Goal: Task Accomplishment & Management: Complete application form

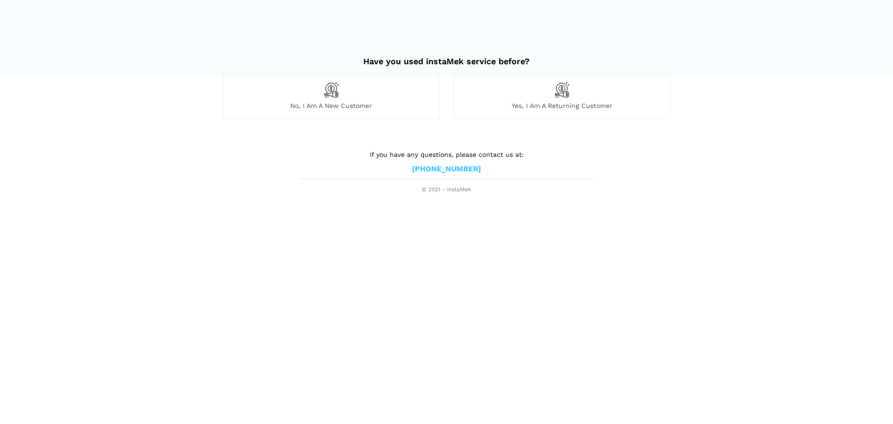
click at [549, 98] on div "Yes, I am a returning customer" at bounding box center [562, 96] width 217 height 46
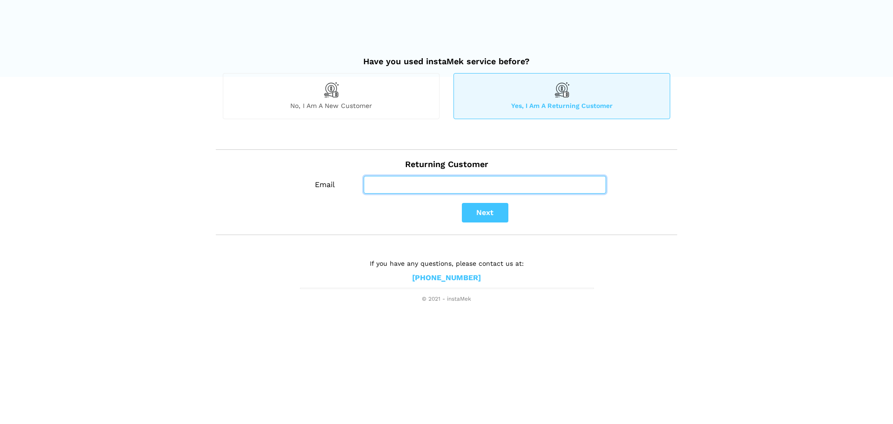
click at [405, 188] on input "Email" at bounding box center [485, 185] width 242 height 18
type input "[EMAIL_ADDRESS][DOMAIN_NAME]"
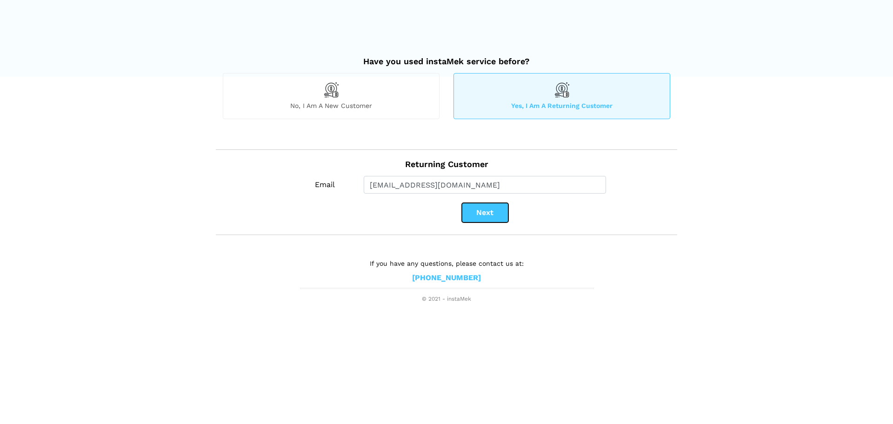
click at [484, 215] on button "Next" at bounding box center [485, 213] width 47 height 20
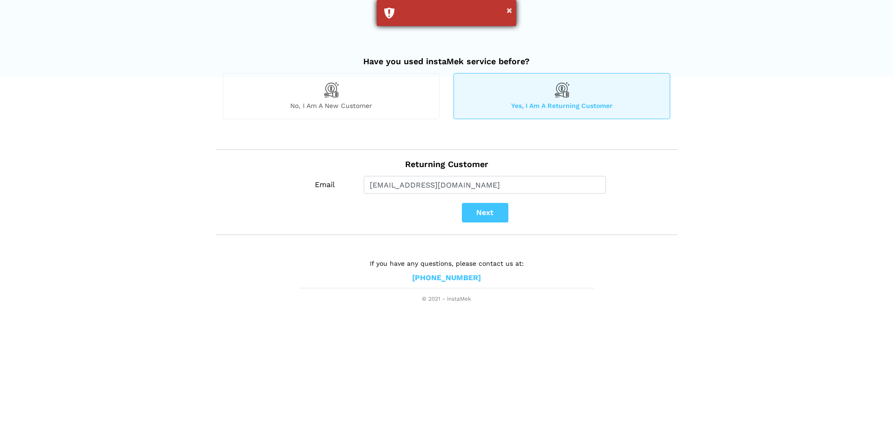
click at [434, 18] on div "×" at bounding box center [447, 13] width 140 height 26
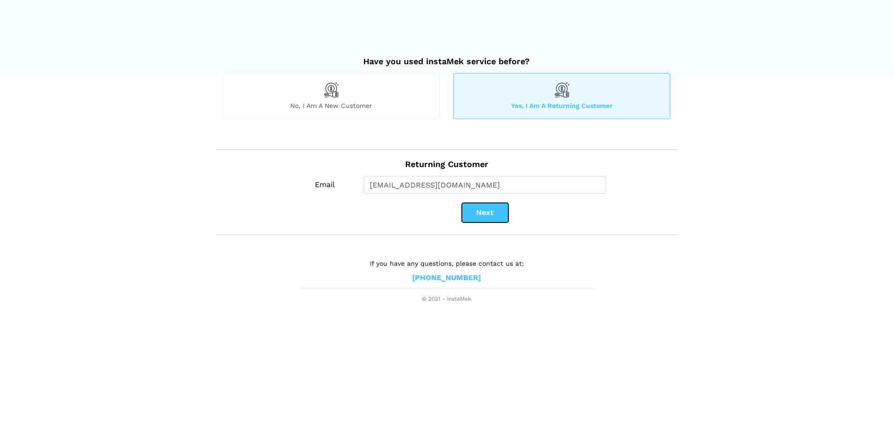
click at [477, 214] on button "Next" at bounding box center [485, 213] width 47 height 20
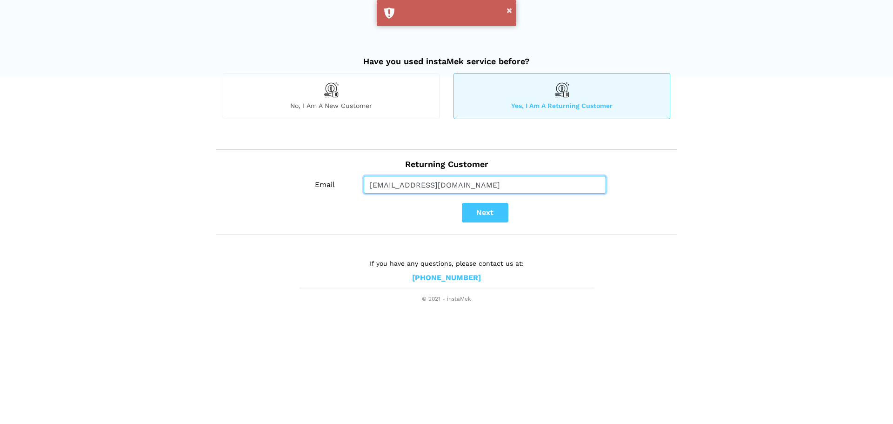
click at [464, 184] on input "[EMAIL_ADDRESS][DOMAIN_NAME]" at bounding box center [485, 185] width 242 height 18
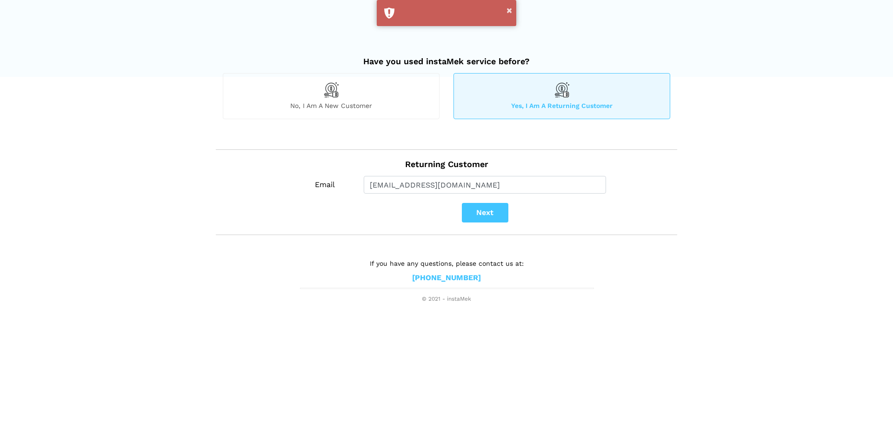
click at [507, 151] on h2 "Returning Customer" at bounding box center [447, 160] width 448 height 20
click at [483, 220] on button "Next" at bounding box center [485, 213] width 47 height 20
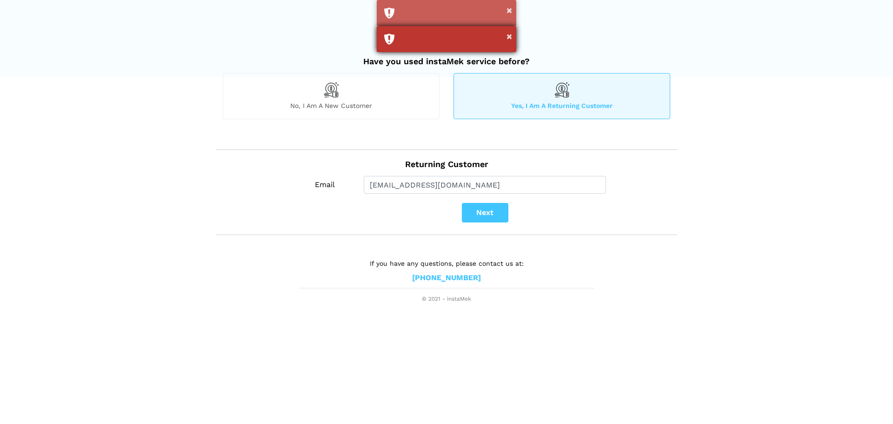
click at [450, 34] on div "×" at bounding box center [447, 39] width 140 height 26
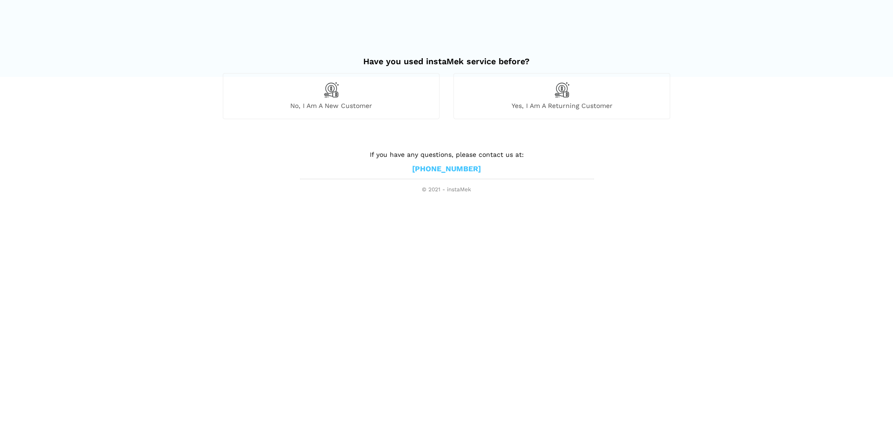
click at [524, 107] on span "Yes, I am a returning customer" at bounding box center [562, 105] width 216 height 8
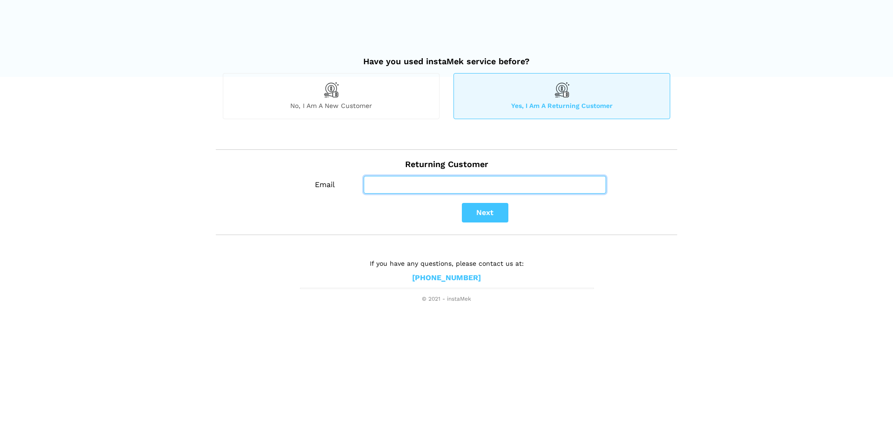
click at [444, 188] on input "Email" at bounding box center [485, 185] width 242 height 18
type input "[EMAIL_ADDRESS][DOMAIN_NAME]"
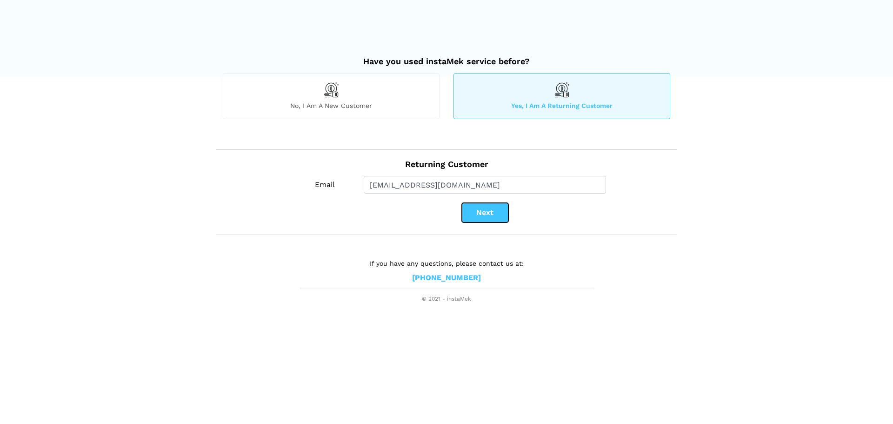
click at [491, 218] on button "Next" at bounding box center [485, 213] width 47 height 20
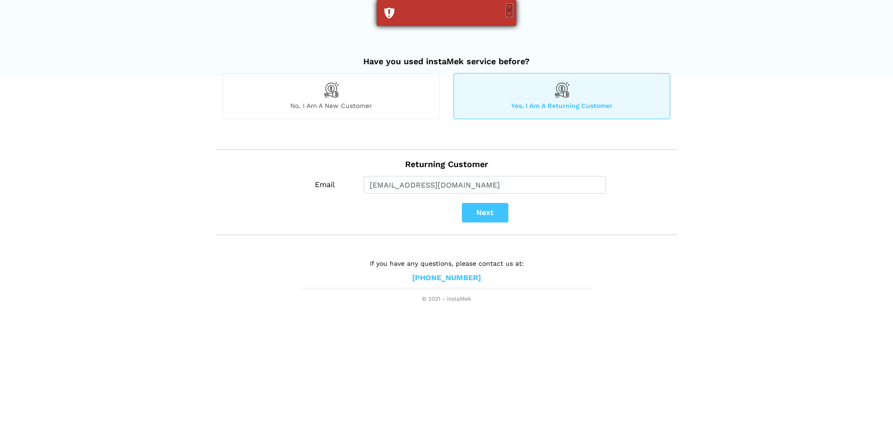
drag, startPoint x: 508, startPoint y: 7, endPoint x: 506, endPoint y: 12, distance: 5.0
click at [508, 9] on button "×" at bounding box center [510, 10] width 6 height 12
click at [384, 101] on span "No, I am a new customer" at bounding box center [331, 105] width 216 height 8
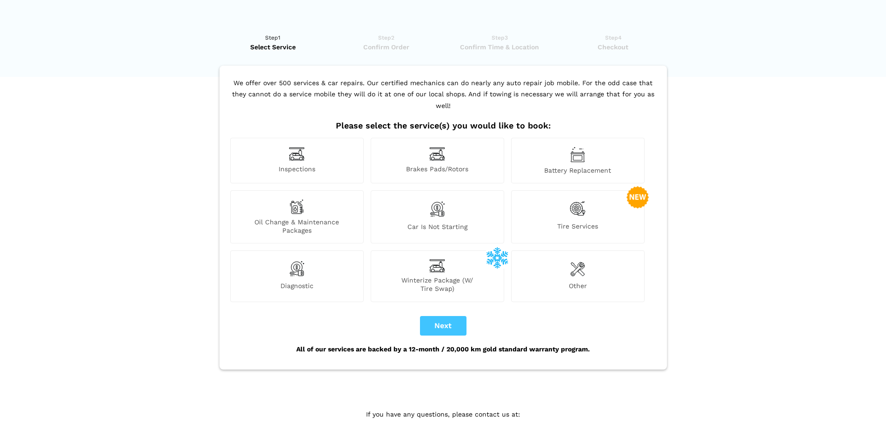
click at [575, 209] on div "Tire Services" at bounding box center [578, 216] width 134 height 53
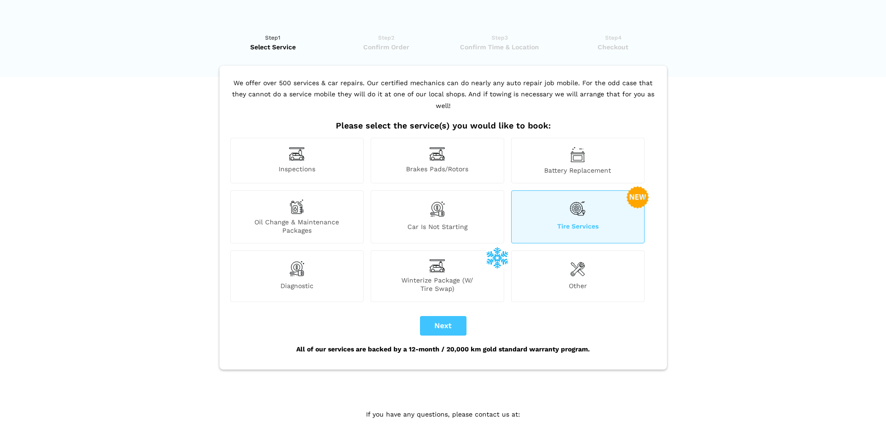
click at [586, 205] on div "Tire Services" at bounding box center [578, 216] width 134 height 53
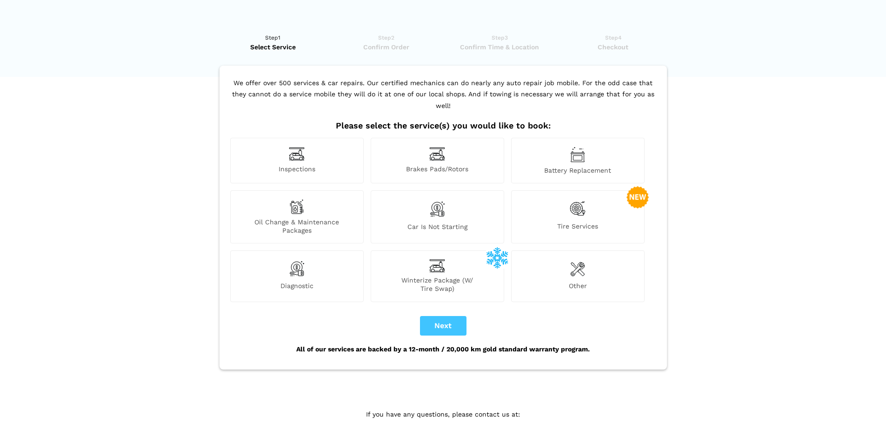
scroll to position [19, 0]
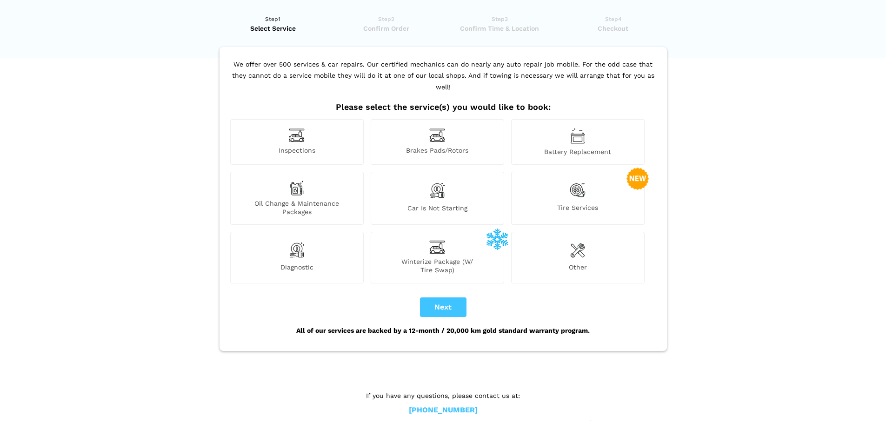
click at [578, 241] on img at bounding box center [577, 250] width 15 height 19
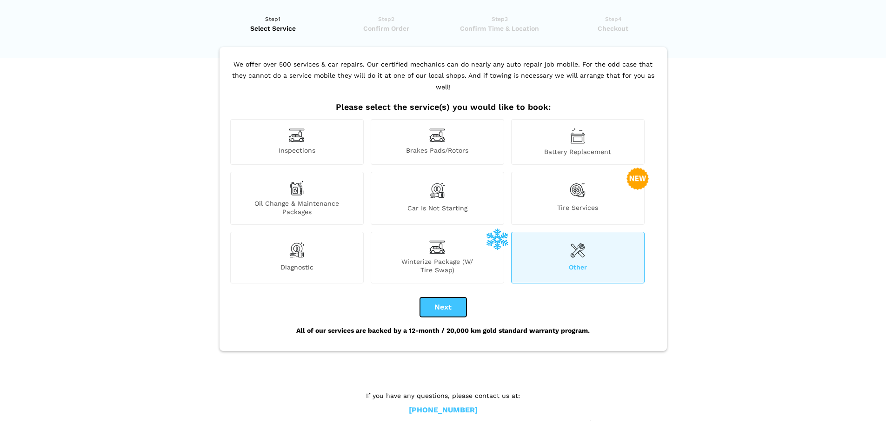
click at [447, 297] on button "Next" at bounding box center [443, 307] width 47 height 20
checkbox input "true"
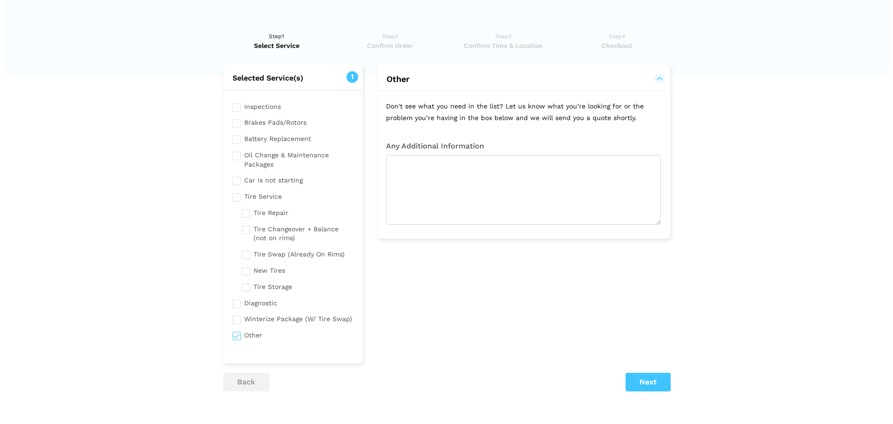
scroll to position [0, 0]
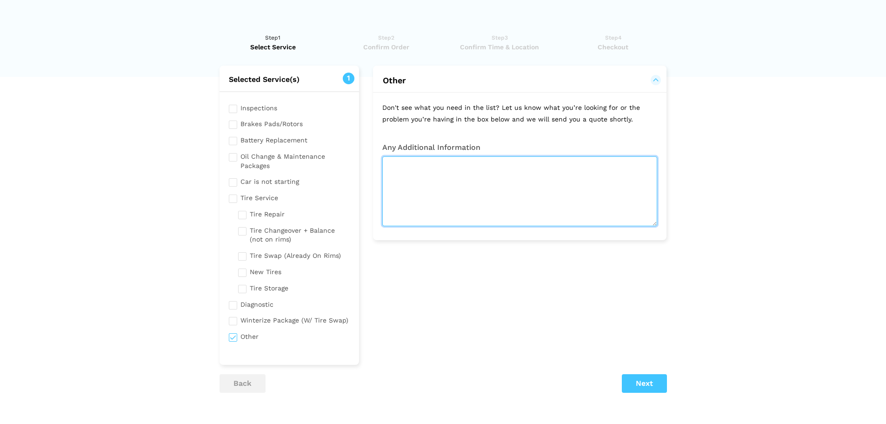
click at [432, 192] on textarea at bounding box center [519, 191] width 275 height 70
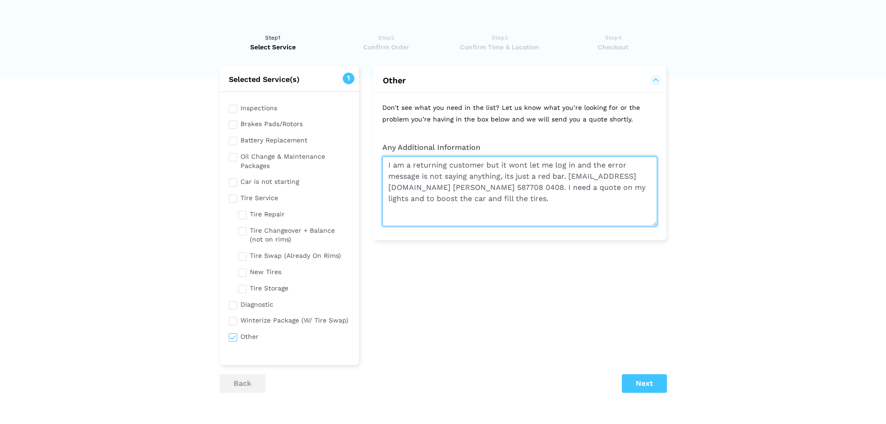
click at [517, 209] on textarea "I am a returning customer but it wont let me log in and the error message is no…" at bounding box center [519, 191] width 275 height 70
type textarea "I am a returning customer but it wont let me log in and the error message is no…"
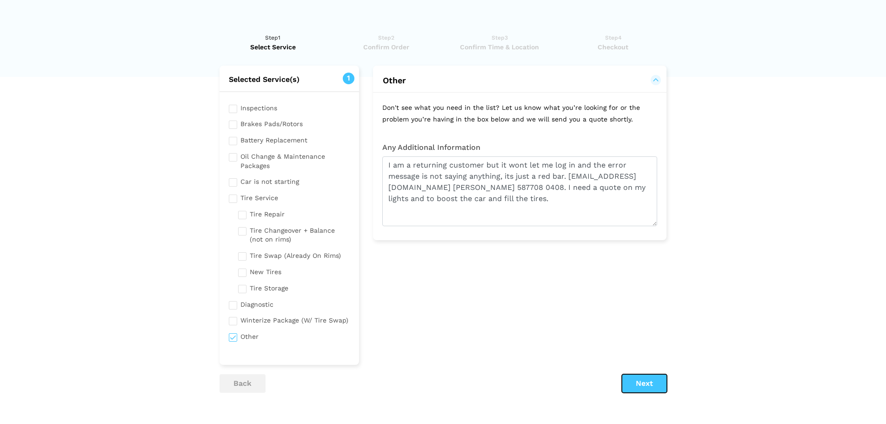
click at [651, 386] on button "Next" at bounding box center [644, 383] width 45 height 19
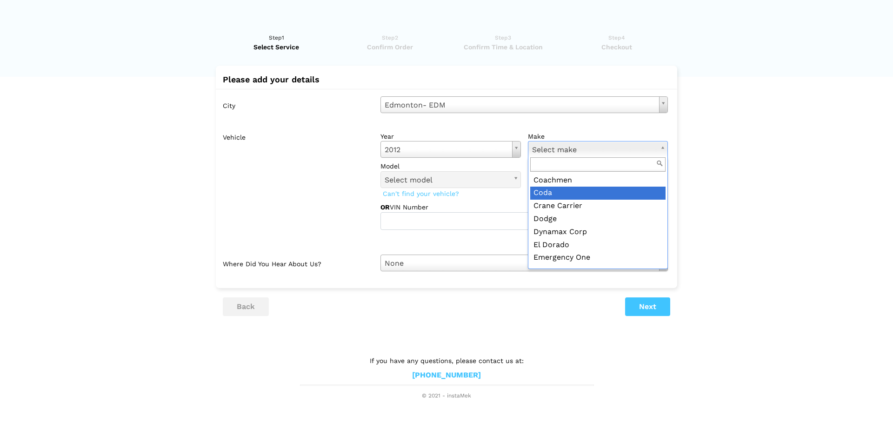
scroll to position [186, 0]
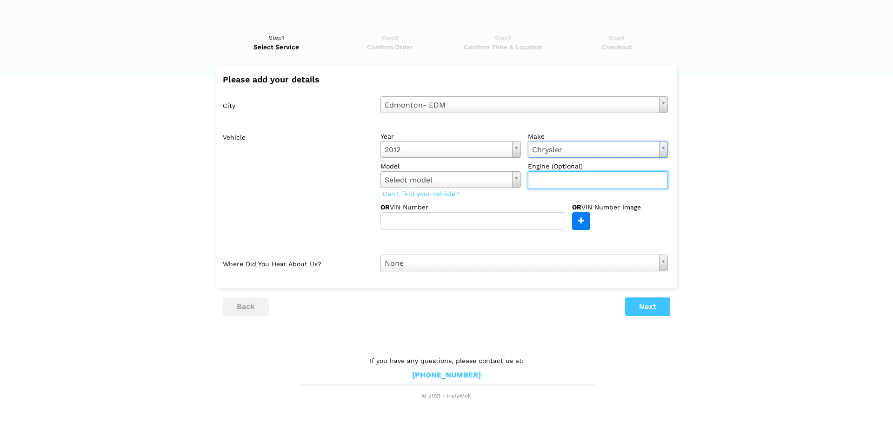
click at [545, 179] on input "text" at bounding box center [598, 180] width 141 height 18
click at [544, 181] on input "text" at bounding box center [598, 180] width 141 height 18
type input "v4"
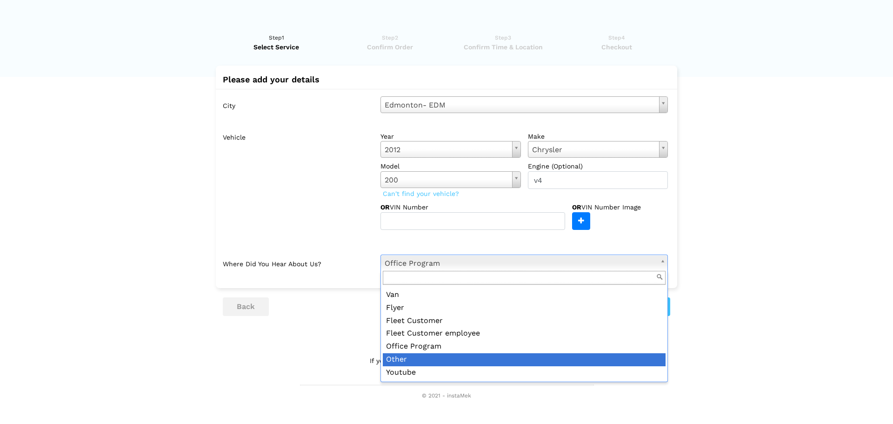
scroll to position [101, 0]
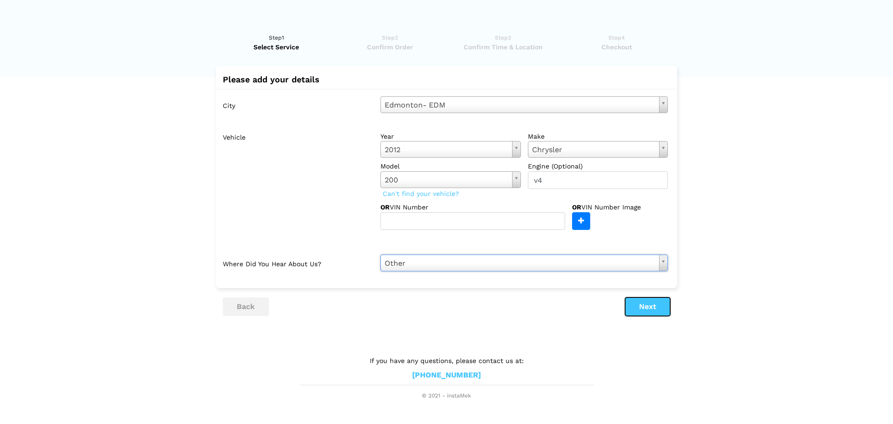
click at [633, 304] on button "Next" at bounding box center [647, 306] width 45 height 19
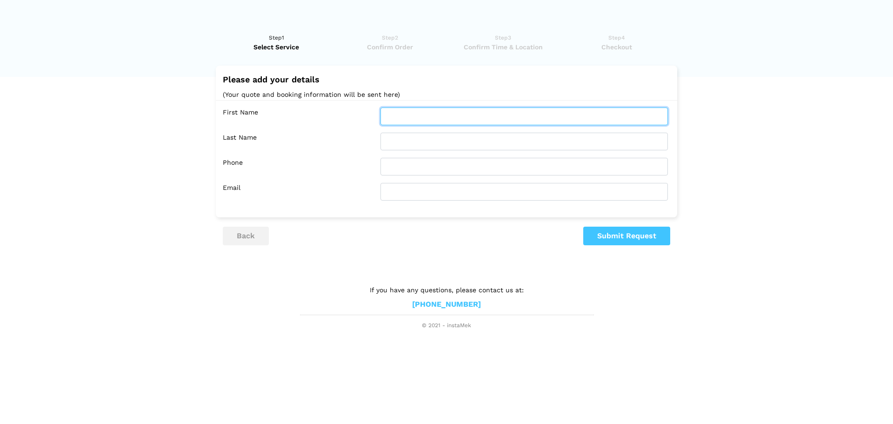
click at [412, 114] on input "text" at bounding box center [525, 116] width 288 height 18
type input "Vic"
type input "[PERSON_NAME]"
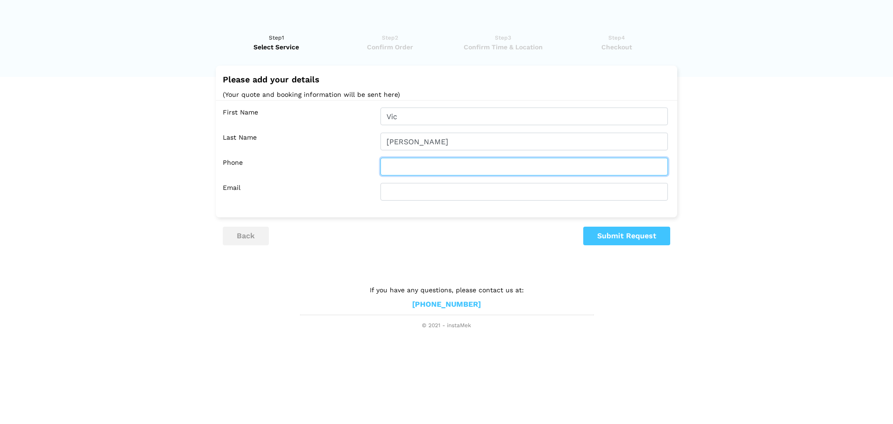
type input "5877080408"
type input "[EMAIL_ADDRESS][DOMAIN_NAME]"
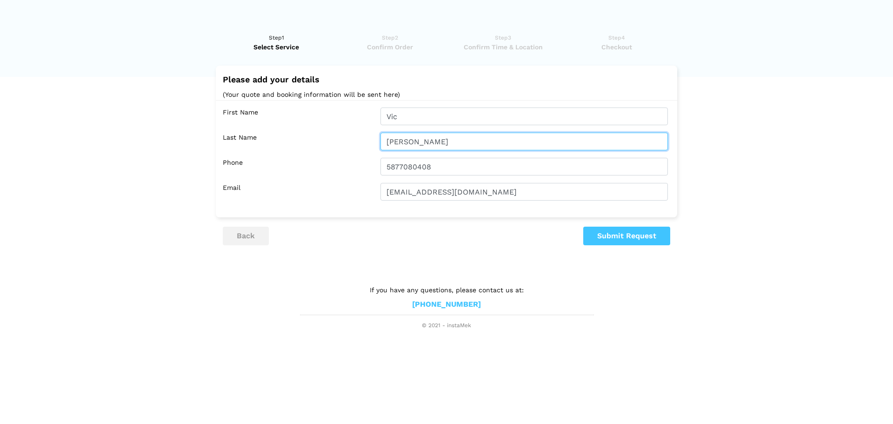
click at [395, 145] on input "[PERSON_NAME]" at bounding box center [525, 142] width 288 height 18
type input "Bakewell"
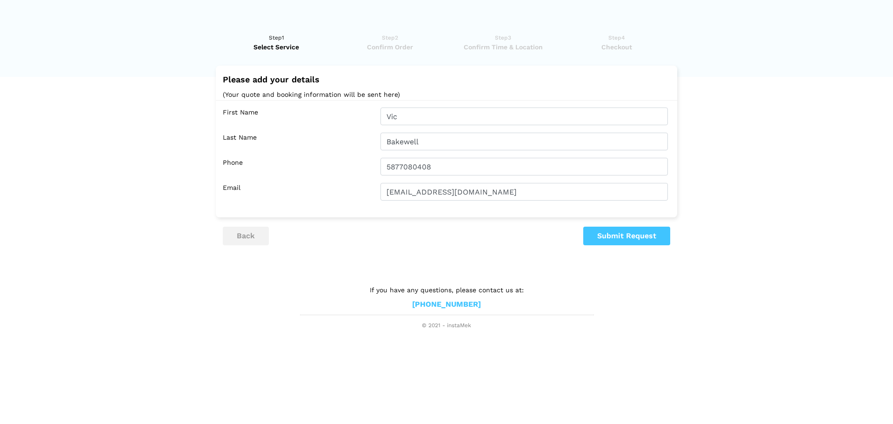
click at [378, 157] on div "First Name [GEOGRAPHIC_DATA] Last Name [GEOGRAPHIC_DATA] Phone 5877080408 Email…" at bounding box center [447, 154] width 462 height 108
click at [637, 241] on button "Submit Request" at bounding box center [626, 236] width 87 height 19
